Goal: Task Accomplishment & Management: Manage account settings

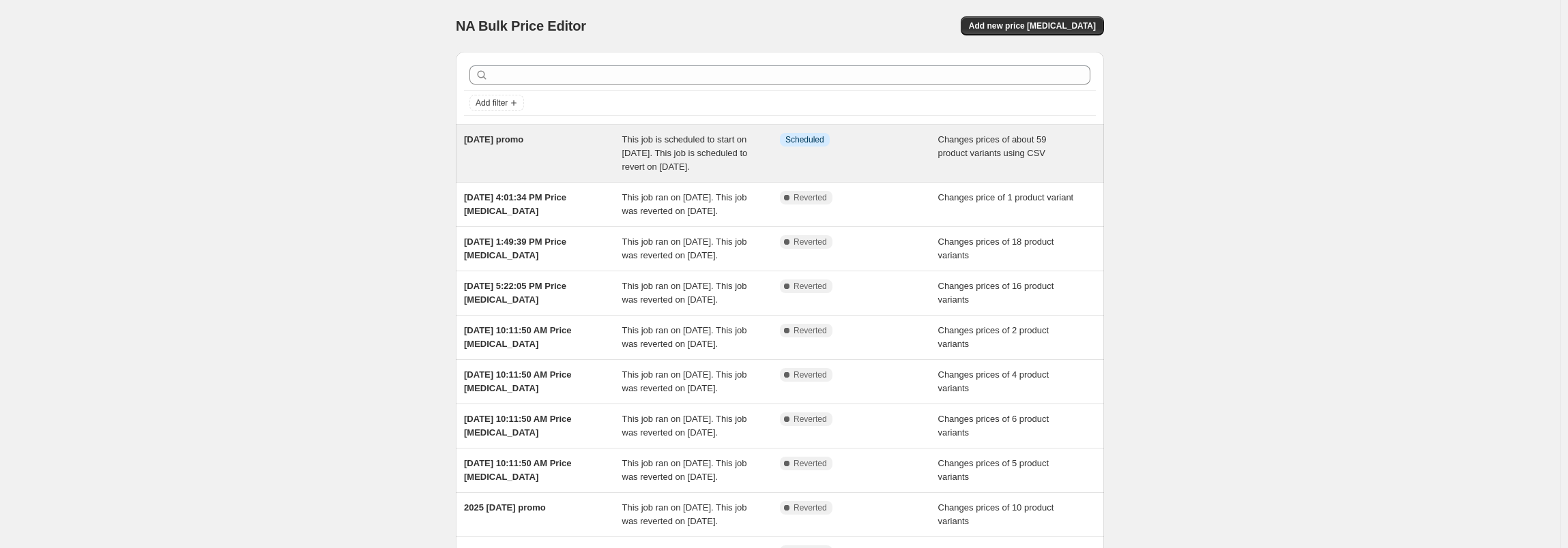
click at [543, 154] on div "[DATE] promo" at bounding box center [543, 153] width 159 height 41
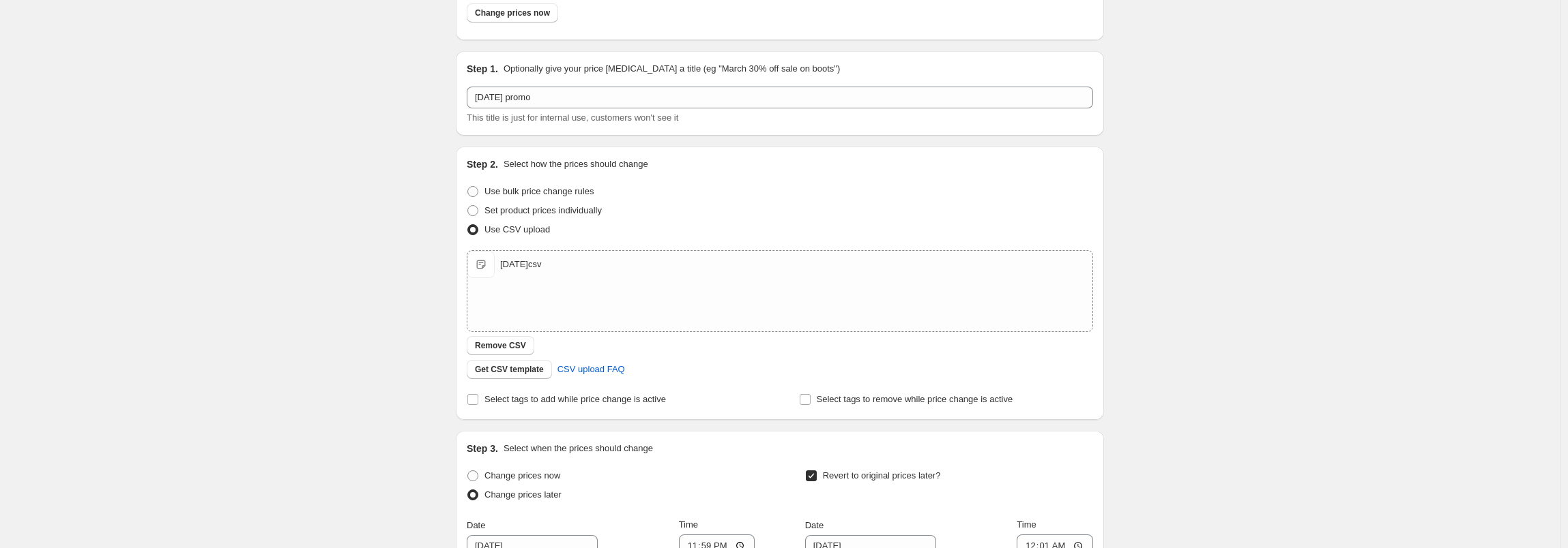
scroll to position [303, 0]
